Goal: Navigation & Orientation: Go to known website

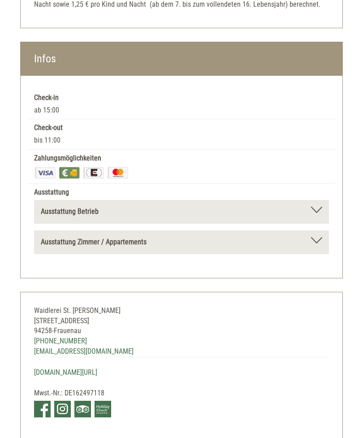
scroll to position [2887, 0]
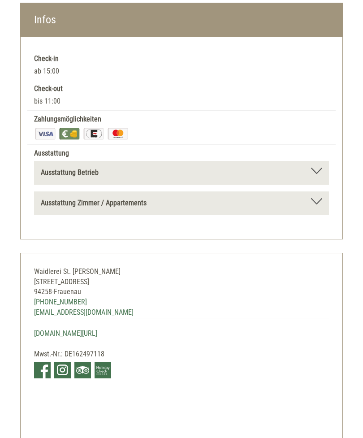
click at [60, 329] on link "[DOMAIN_NAME][URL]" at bounding box center [65, 333] width 63 height 9
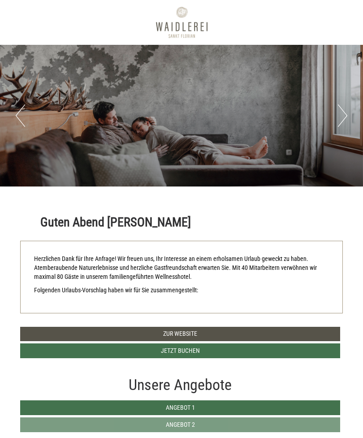
scroll to position [2916, 0]
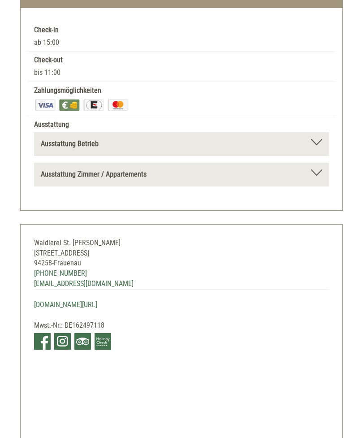
click at [46, 333] on link at bounding box center [42, 341] width 17 height 17
click at [65, 333] on link at bounding box center [62, 341] width 17 height 17
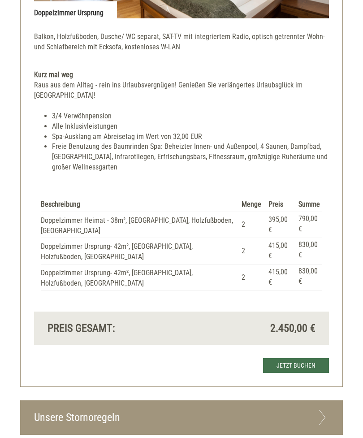
scroll to position [2244, 0]
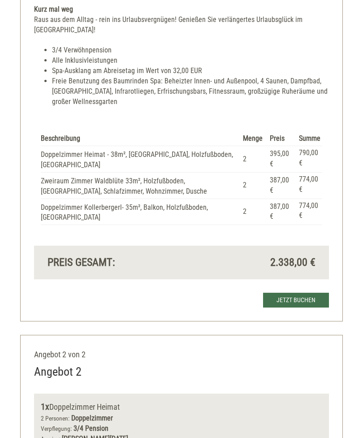
scroll to position [1363, 0]
